Goal: Navigation & Orientation: Find specific page/section

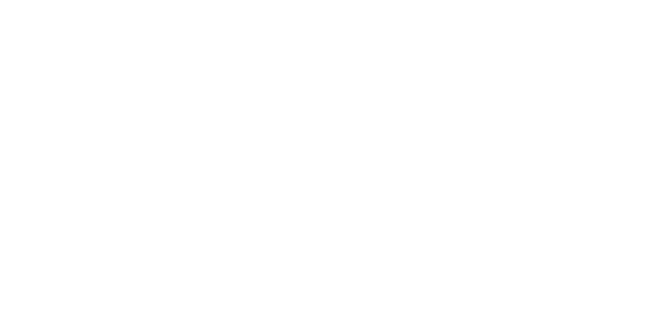
scroll to position [29, 0]
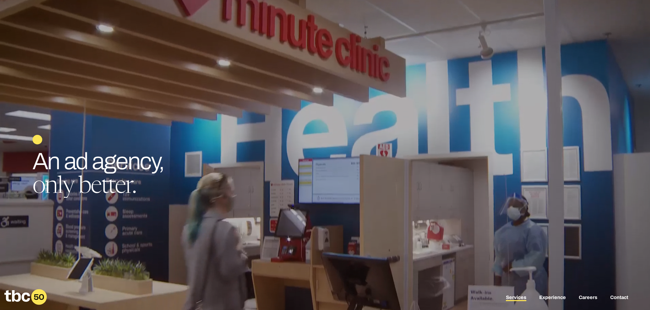
click at [520, 297] on link "Services" at bounding box center [516, 298] width 20 height 6
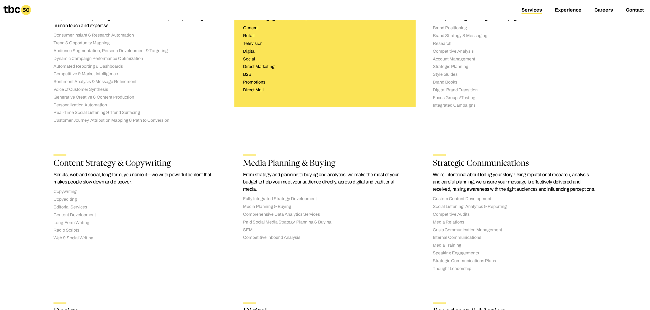
scroll to position [169, 0]
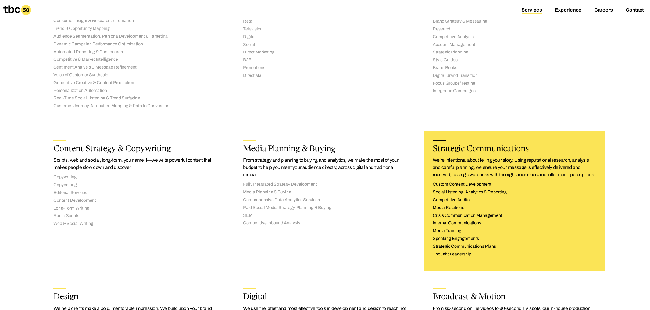
click at [462, 196] on ul "Custom Content Development Social Listening, Analytics & Reporting Competitive …" at bounding box center [515, 219] width 164 height 75
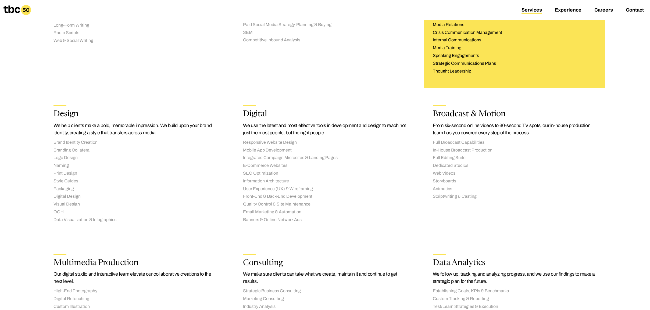
scroll to position [346, 0]
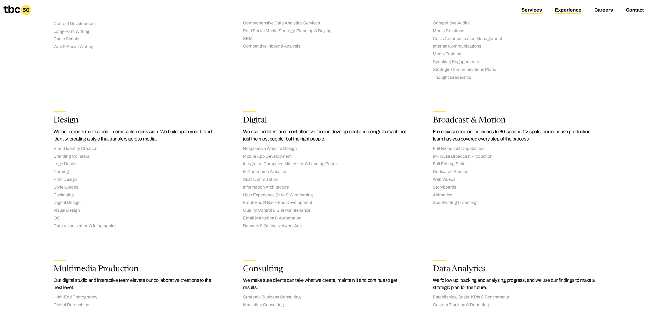
click at [563, 9] on link "Experience" at bounding box center [568, 10] width 27 height 6
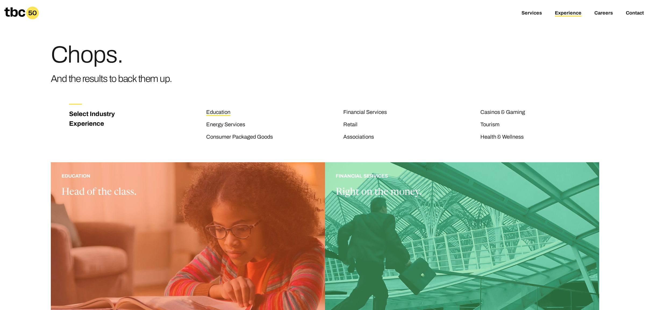
click at [217, 113] on link "Education" at bounding box center [218, 112] width 24 height 7
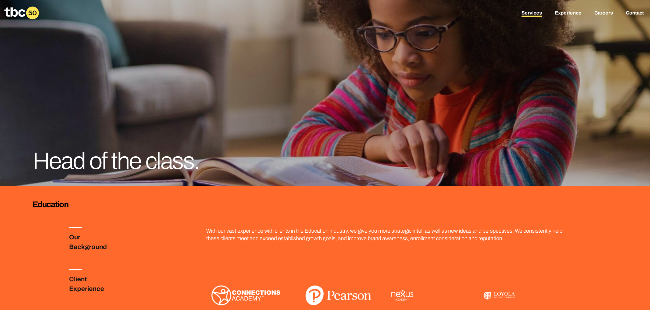
click at [528, 13] on link "Services" at bounding box center [531, 13] width 20 height 6
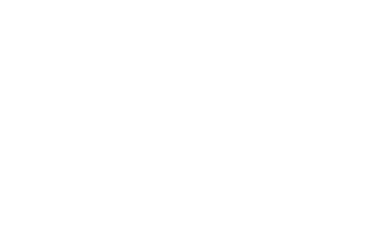
scroll to position [0, 25]
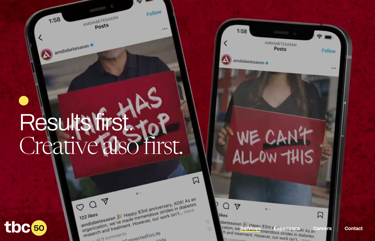
click at [248, 229] on link "Services" at bounding box center [250, 229] width 20 height 6
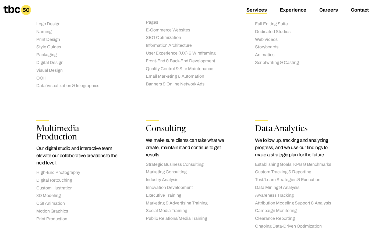
scroll to position [676, 0]
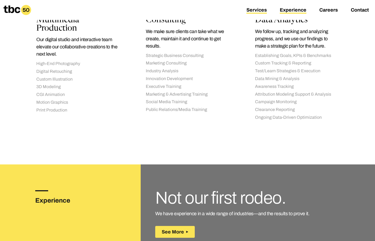
click at [288, 9] on link "Experience" at bounding box center [292, 10] width 27 height 6
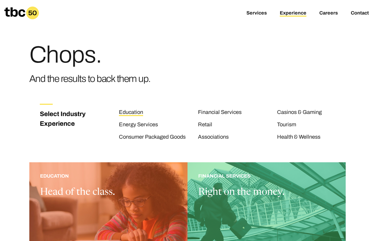
click at [127, 110] on link "Education" at bounding box center [131, 112] width 24 height 7
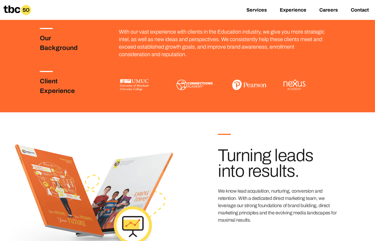
scroll to position [156, 0]
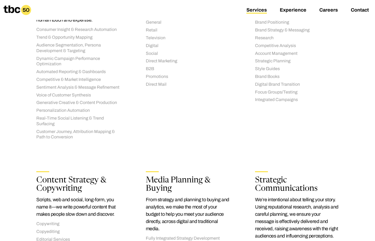
scroll to position [179, 0]
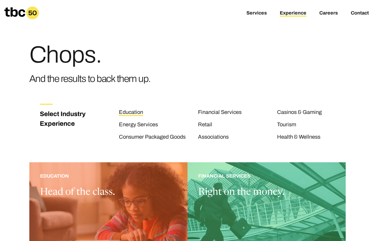
click at [127, 109] on link "Education" at bounding box center [131, 112] width 24 height 7
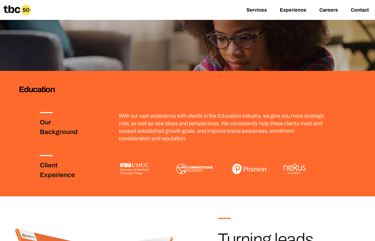
scroll to position [77, 0]
